Goal: Information Seeking & Learning: Find specific fact

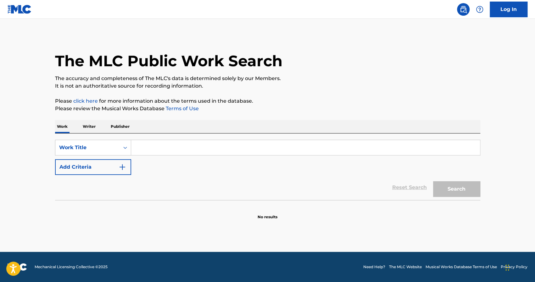
click at [141, 147] on input "Search Form" at bounding box center [305, 147] width 349 height 15
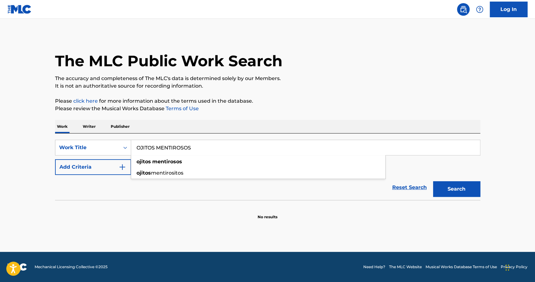
type input "OJITOS MENTIROSOS"
click at [433, 181] on button "Search" at bounding box center [456, 189] width 47 height 16
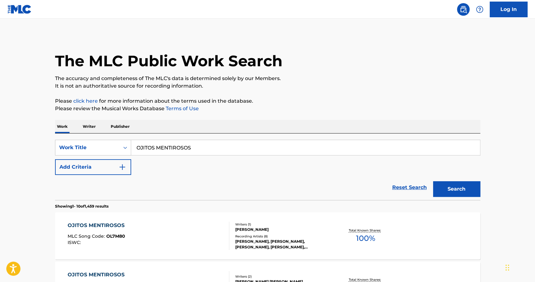
click at [251, 181] on div "Reset Search Search" at bounding box center [267, 187] width 425 height 25
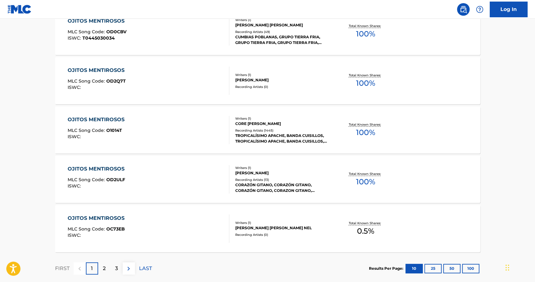
scroll to position [453, 0]
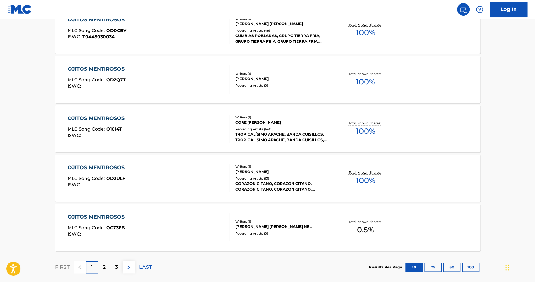
click at [278, 120] on div "CORE [PERSON_NAME]" at bounding box center [282, 123] width 95 height 6
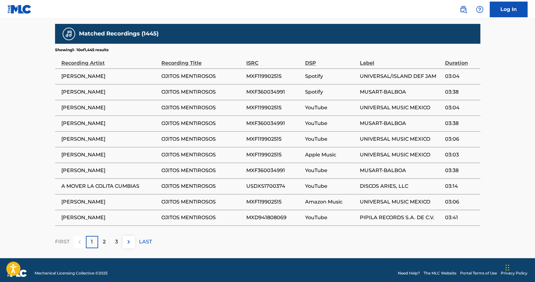
scroll to position [354, 0]
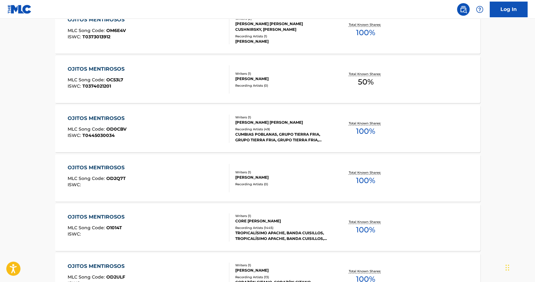
scroll to position [469, 0]
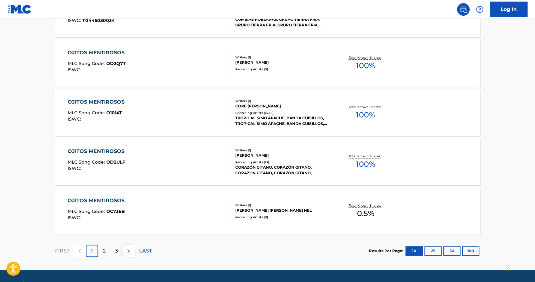
click at [104, 252] on p "2" at bounding box center [104, 251] width 3 height 8
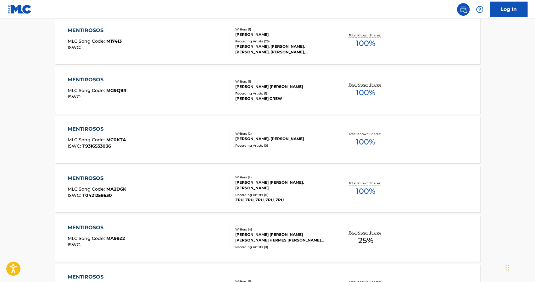
scroll to position [302, 0]
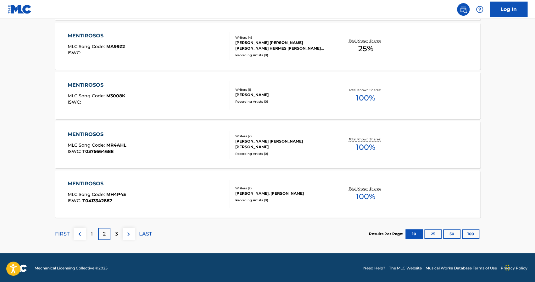
scroll to position [487, 0]
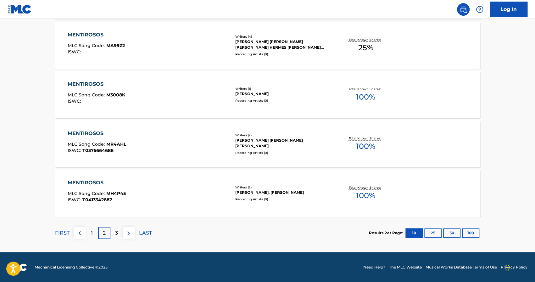
click at [91, 230] on div "1" at bounding box center [92, 233] width 12 height 12
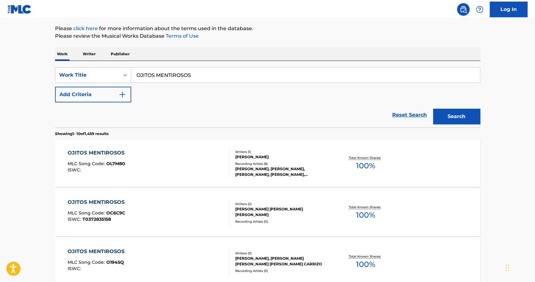
scroll to position [75, 0]
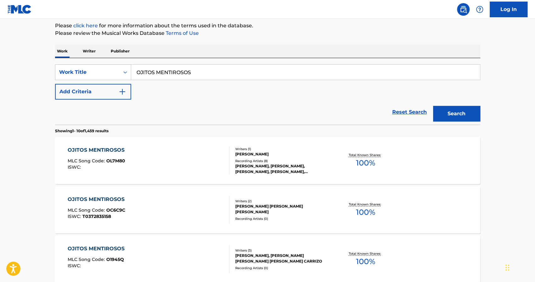
click at [281, 167] on div "[PERSON_NAME], [PERSON_NAME], [PERSON_NAME], [PERSON_NAME], [PERSON_NAME]" at bounding box center [282, 168] width 95 height 11
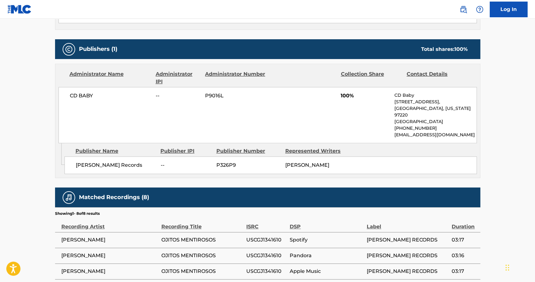
scroll to position [252, 0]
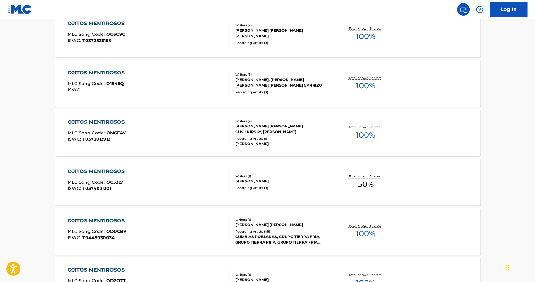
scroll to position [75, 0]
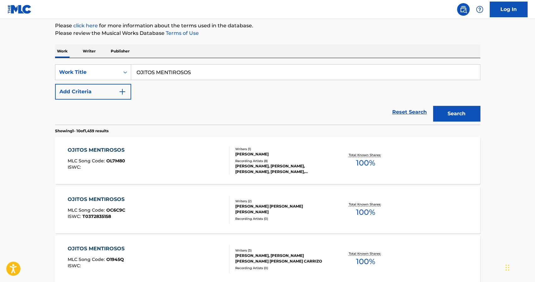
click at [275, 212] on div "[PERSON_NAME] [PERSON_NAME] [PERSON_NAME]" at bounding box center [282, 209] width 95 height 11
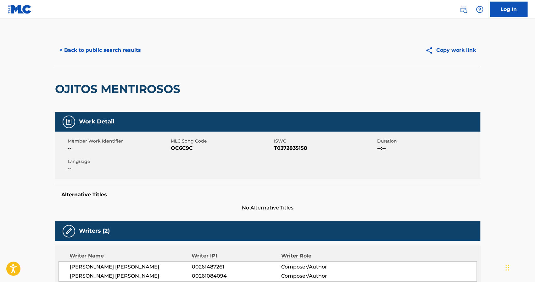
click at [275, 212] on div "Work Detail Member Work Identifier -- MLC Song Code OC6C9C ISWC T0372835158 Dur…" at bounding box center [267, 266] width 425 height 308
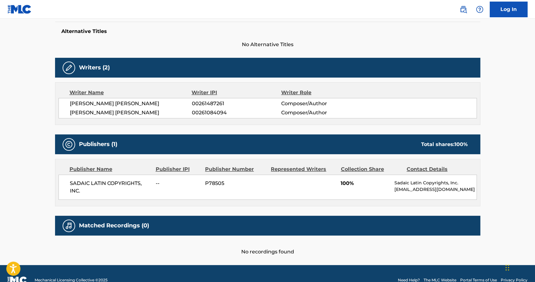
scroll to position [175, 0]
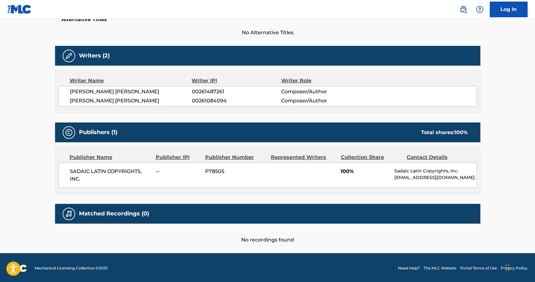
scroll to position [75, 0]
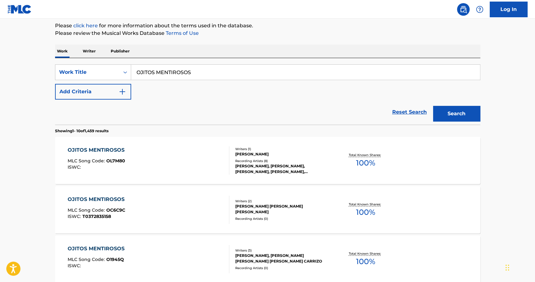
click at [270, 257] on div "[PERSON_NAME], [PERSON_NAME] [PERSON_NAME] [PERSON_NAME] CARRIZO" at bounding box center [282, 258] width 95 height 11
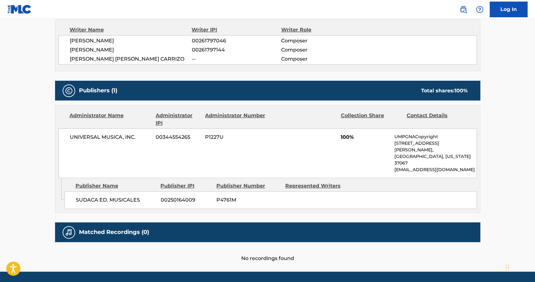
scroll to position [232, 0]
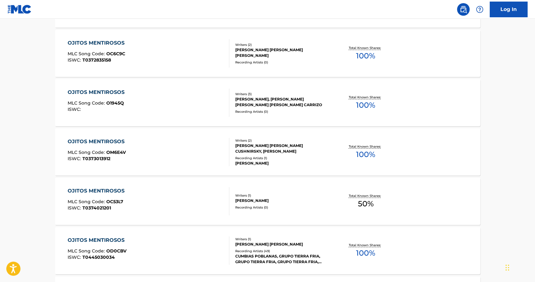
scroll to position [75, 0]
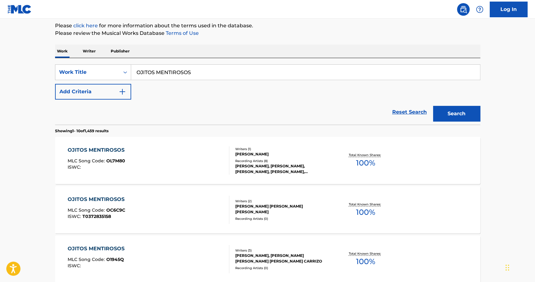
click at [299, 97] on div "SearchWithCriteria52618995-10e3-403a-946d-fc8ae1893389 Work Title OJITOS MENTIR…" at bounding box center [267, 81] width 425 height 35
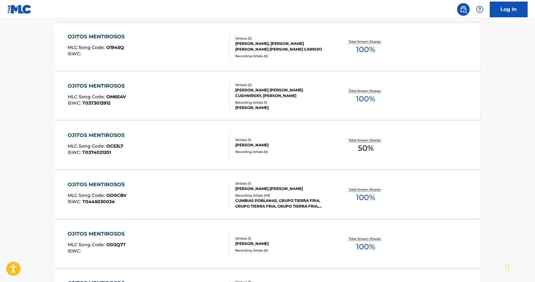
scroll to position [289, 0]
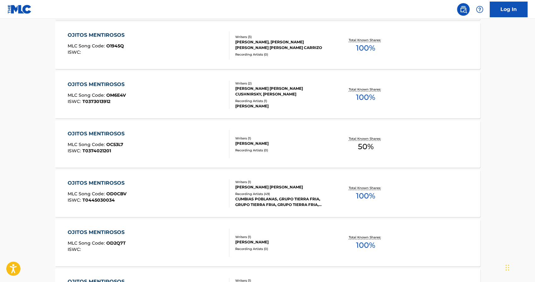
click at [299, 99] on div "Recording Artists ( 1 )" at bounding box center [282, 101] width 95 height 5
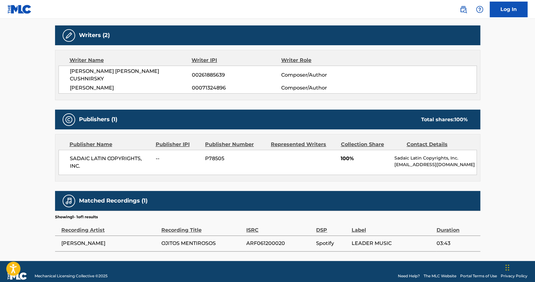
scroll to position [196, 0]
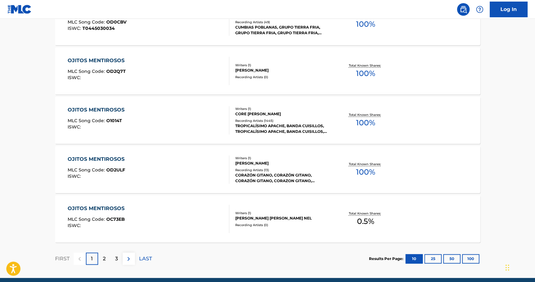
scroll to position [469, 0]
